Goal: Information Seeking & Learning: Learn about a topic

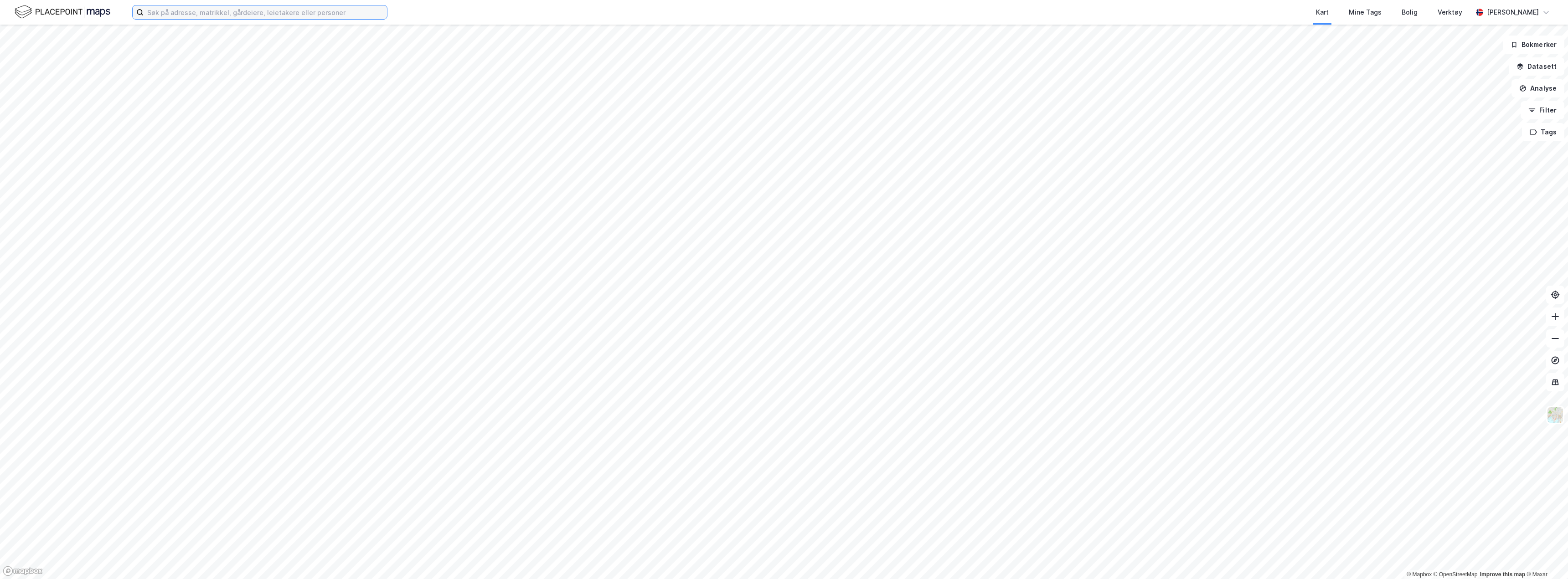
click at [178, 15] on input at bounding box center [265, 12] width 243 height 13
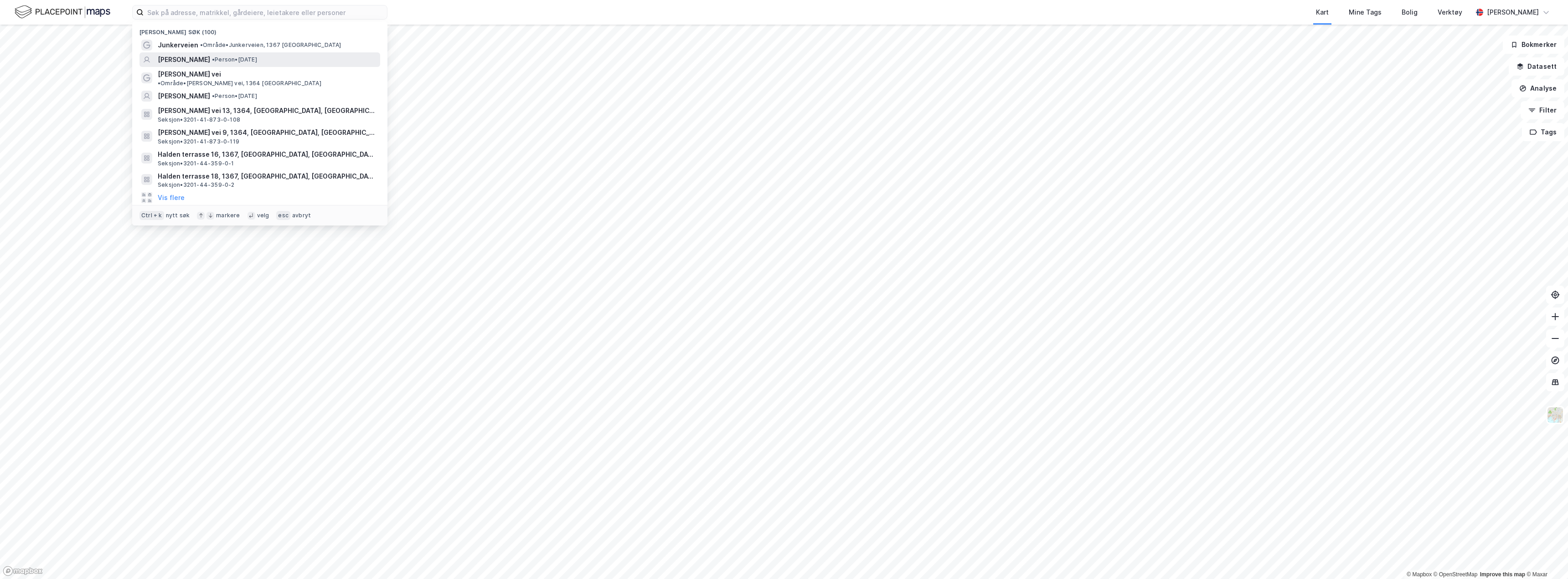
click at [206, 56] on span "[PERSON_NAME]" at bounding box center [184, 60] width 52 height 11
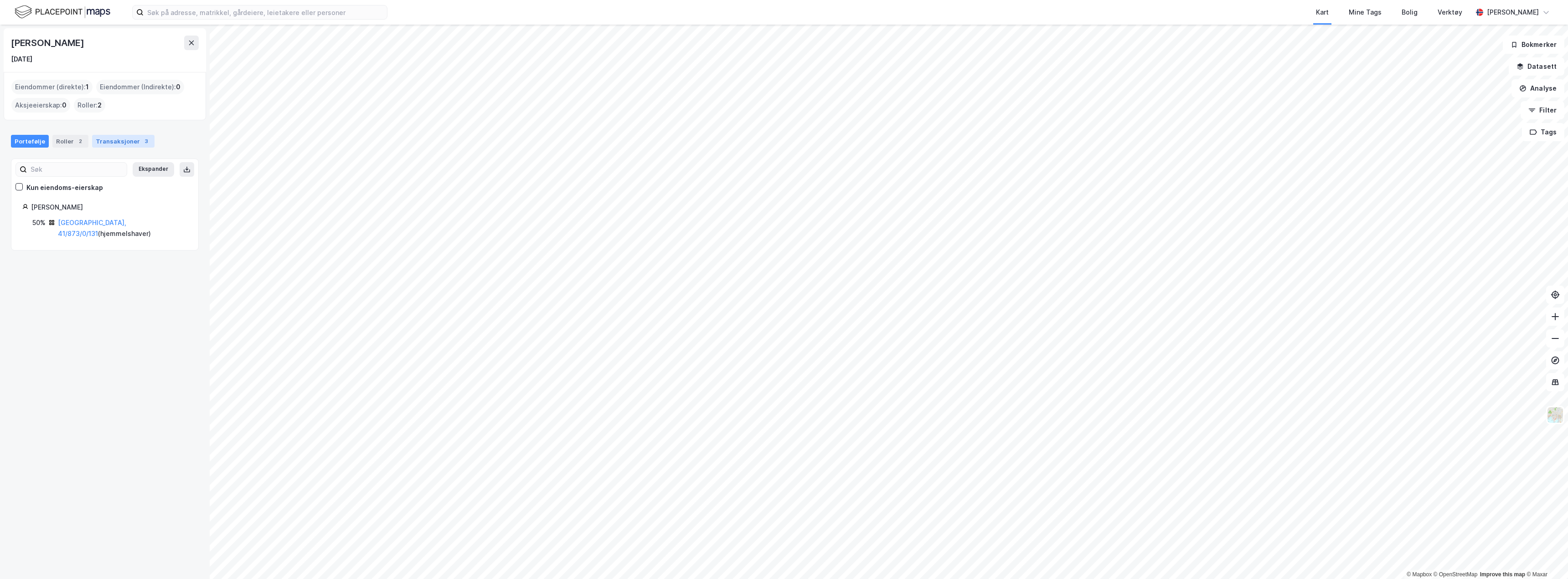
click at [126, 140] on div "Transaksjoner 3" at bounding box center [123, 141] width 63 height 13
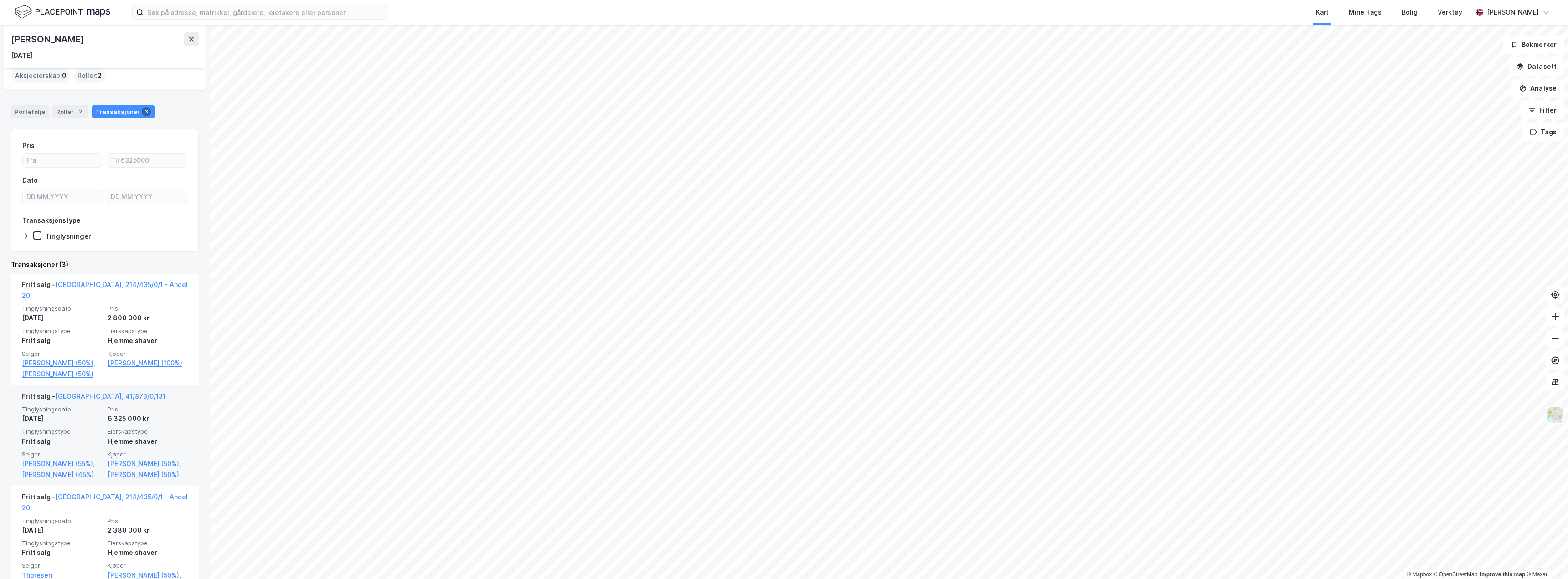
scroll to position [70, 0]
